Goal: Task Accomplishment & Management: Manage account settings

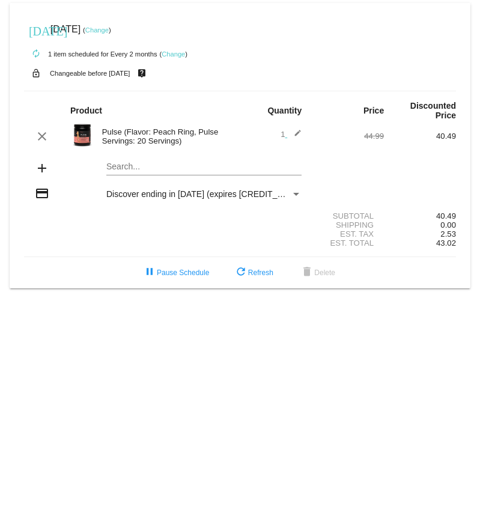
click at [109, 26] on link "Change" at bounding box center [96, 29] width 23 height 7
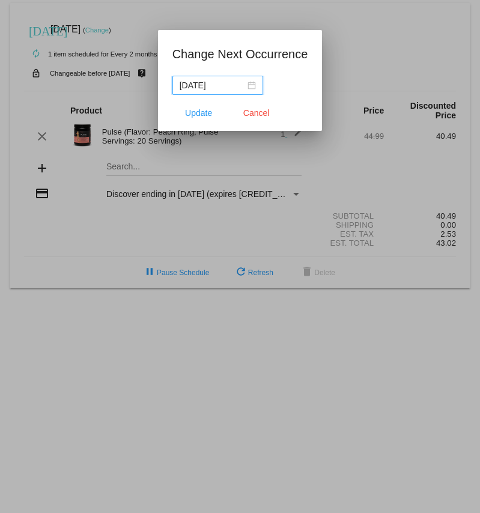
click at [242, 85] on div "[DATE]" at bounding box center [218, 85] width 76 height 13
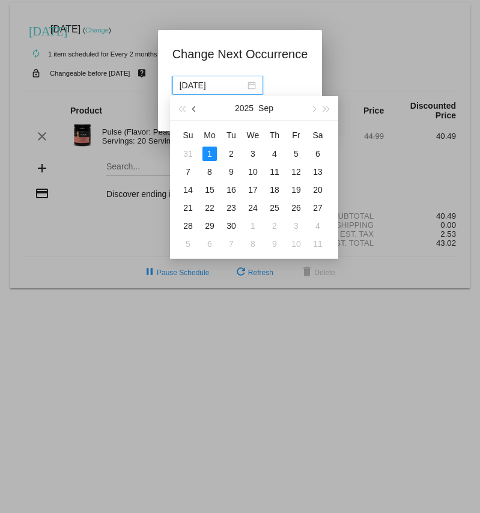
click at [192, 109] on span "button" at bounding box center [195, 109] width 6 height 6
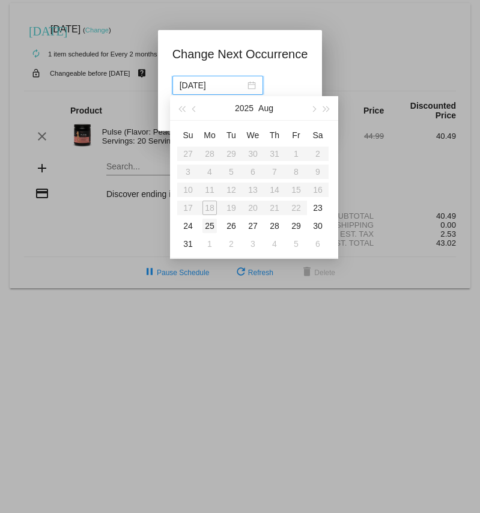
click at [210, 221] on div "25" at bounding box center [209, 226] width 14 height 14
type input "[DATE]"
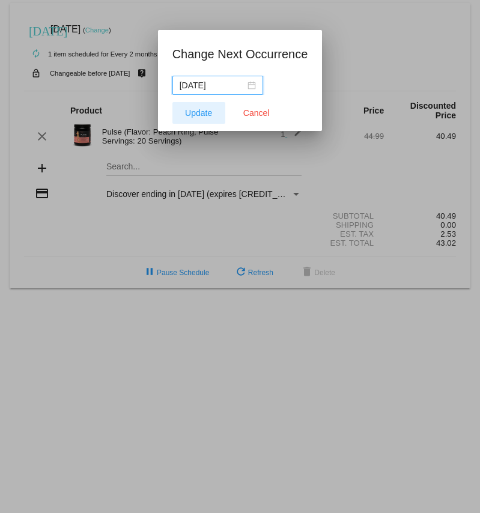
click at [189, 113] on span "Update" at bounding box center [198, 113] width 27 height 10
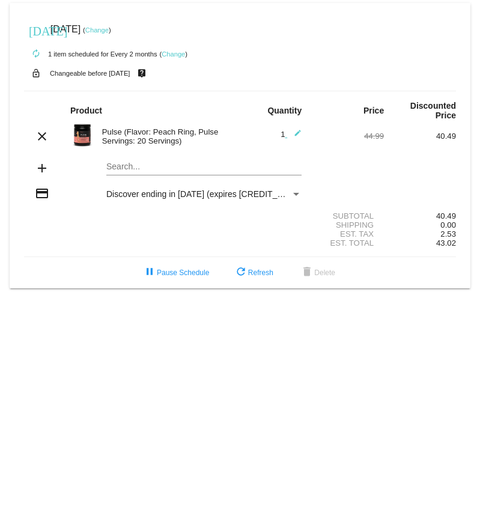
click at [173, 51] on link "Change" at bounding box center [173, 53] width 23 height 7
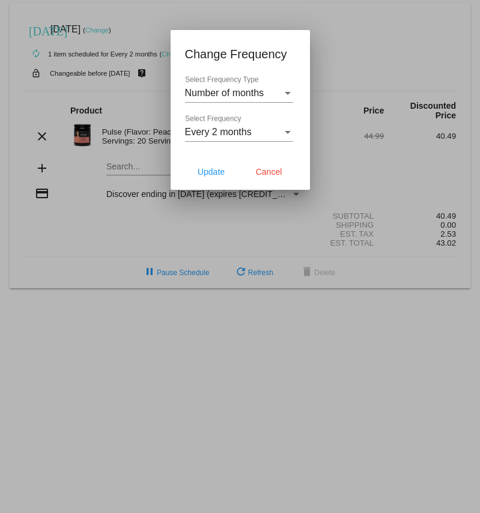
click at [224, 122] on div "Every 2 months Select Frequency" at bounding box center [239, 128] width 108 height 27
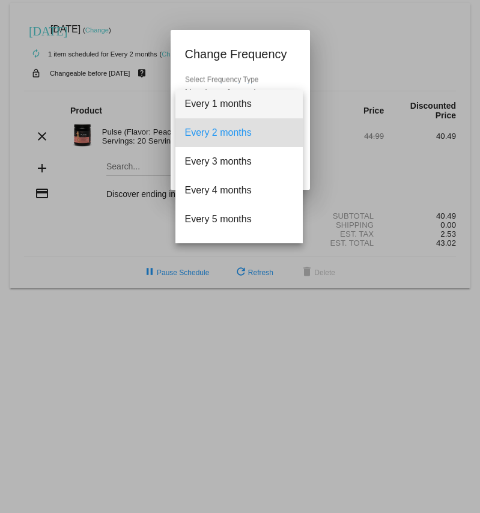
click at [221, 99] on span "Every 1 months" at bounding box center [239, 103] width 108 height 29
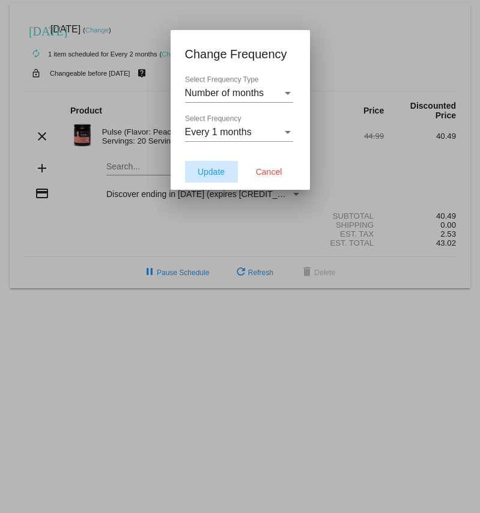
click at [199, 168] on span "Update" at bounding box center [211, 172] width 27 height 10
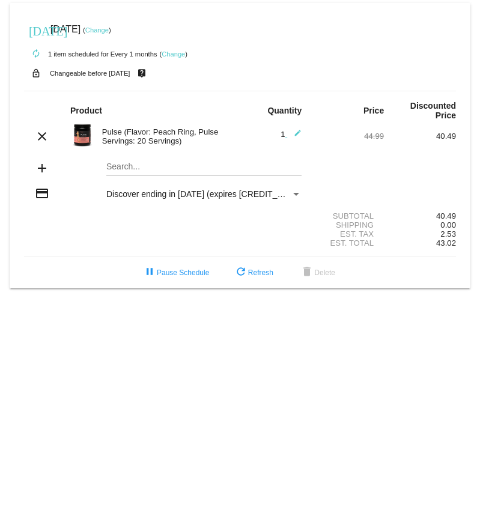
click at [109, 28] on link "Change" at bounding box center [96, 29] width 23 height 7
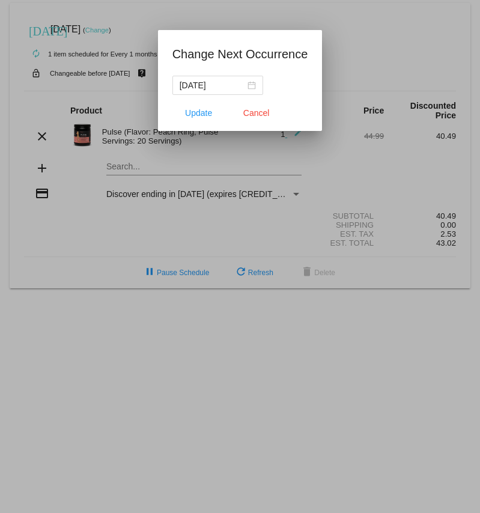
click at [126, 166] on div at bounding box center [240, 256] width 480 height 513
